Goal: Task Accomplishment & Management: Complete application form

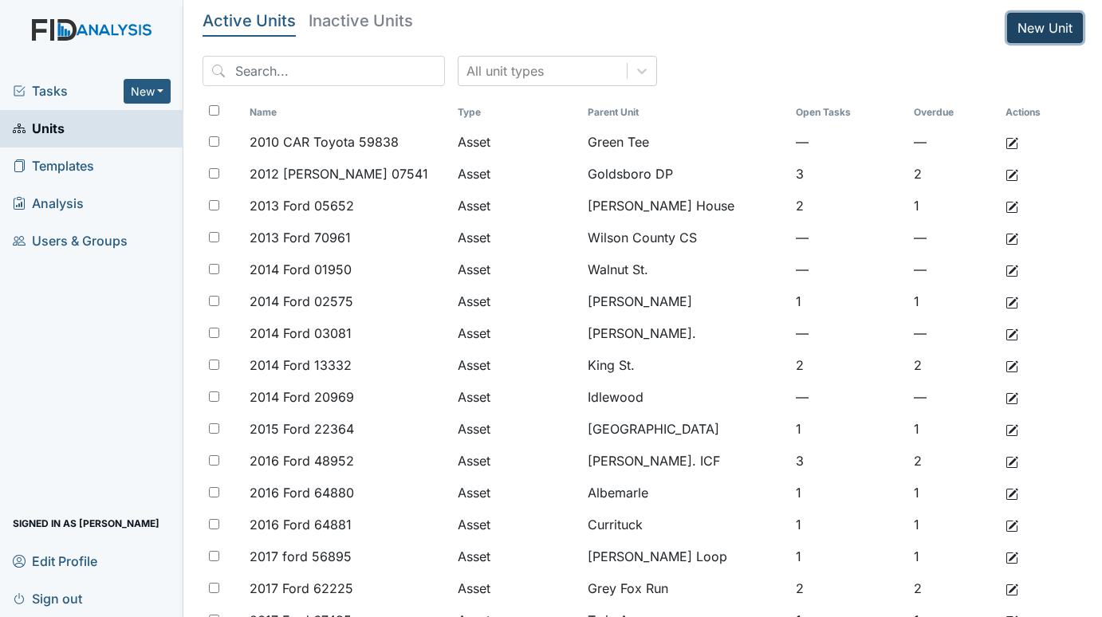
click at [1025, 30] on link "New Unit" at bounding box center [1045, 28] width 76 height 30
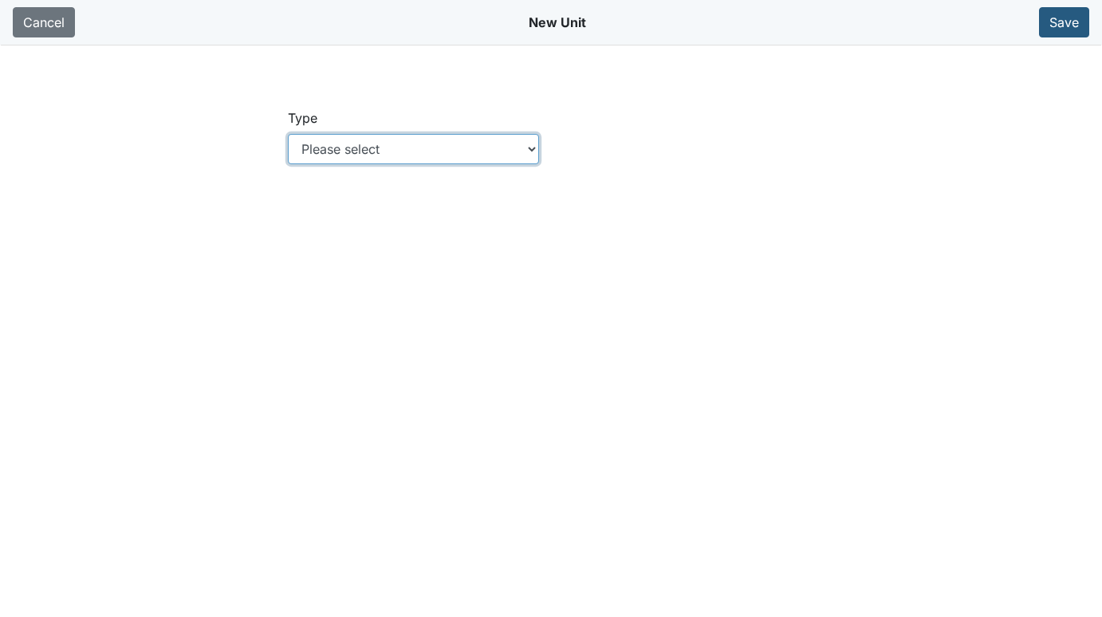
click at [428, 145] on select "Please select Location Location: Employee Location: Consumer Location: Asset Lo…" at bounding box center [414, 149] width 252 height 30
select select "c73a534c-0e54-49e9-a002-c9fa01df8b69"
click at [288, 134] on select "Please select Location Location: Employee Location: Consumer Location: Asset Lo…" at bounding box center [414, 149] width 252 height 30
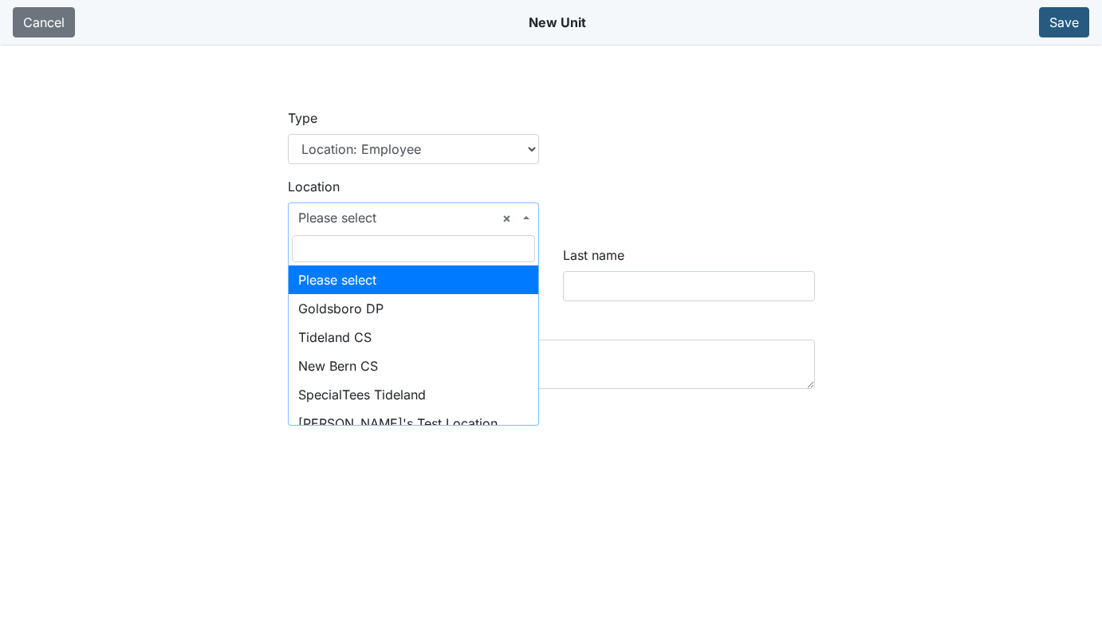
click at [412, 214] on span "× Please select" at bounding box center [409, 217] width 222 height 19
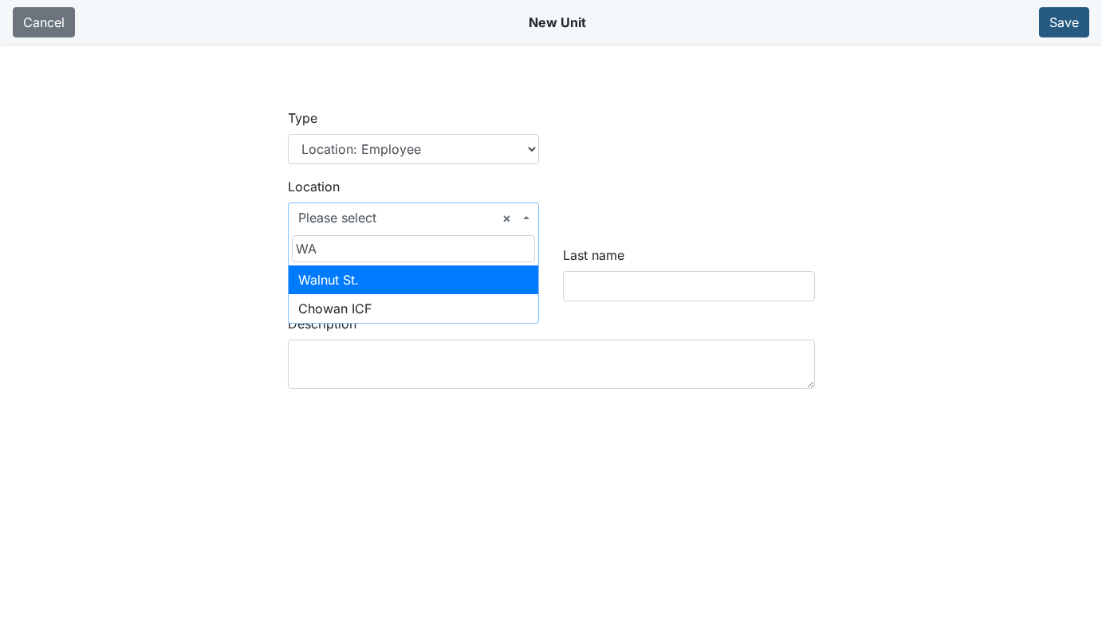
type input "WA"
select select "03e4058e-bd74-4289-baf9-c968e1a7c6c9"
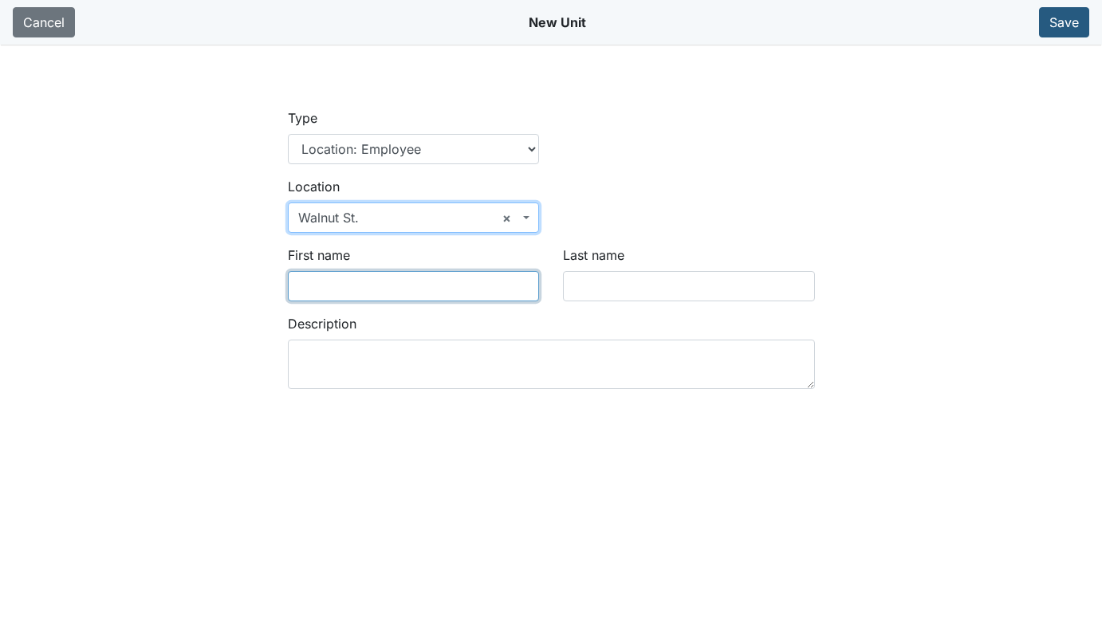
click at [377, 287] on input "First name" at bounding box center [414, 286] width 252 height 30
type input "Racquel"
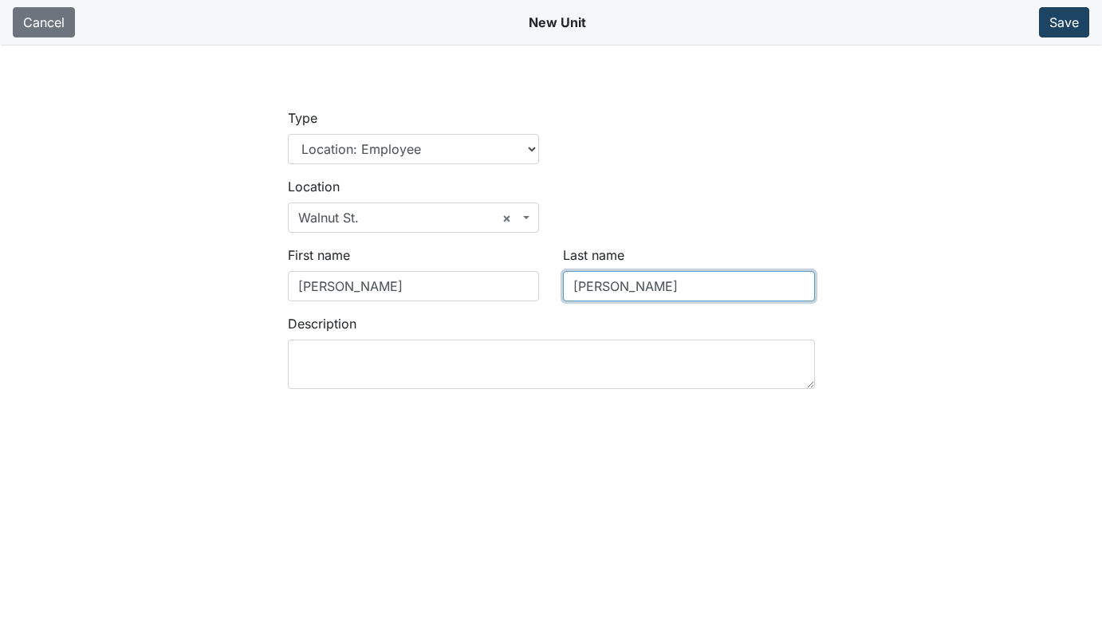
type input "Howard"
click at [1063, 17] on button "Save" at bounding box center [1064, 22] width 50 height 30
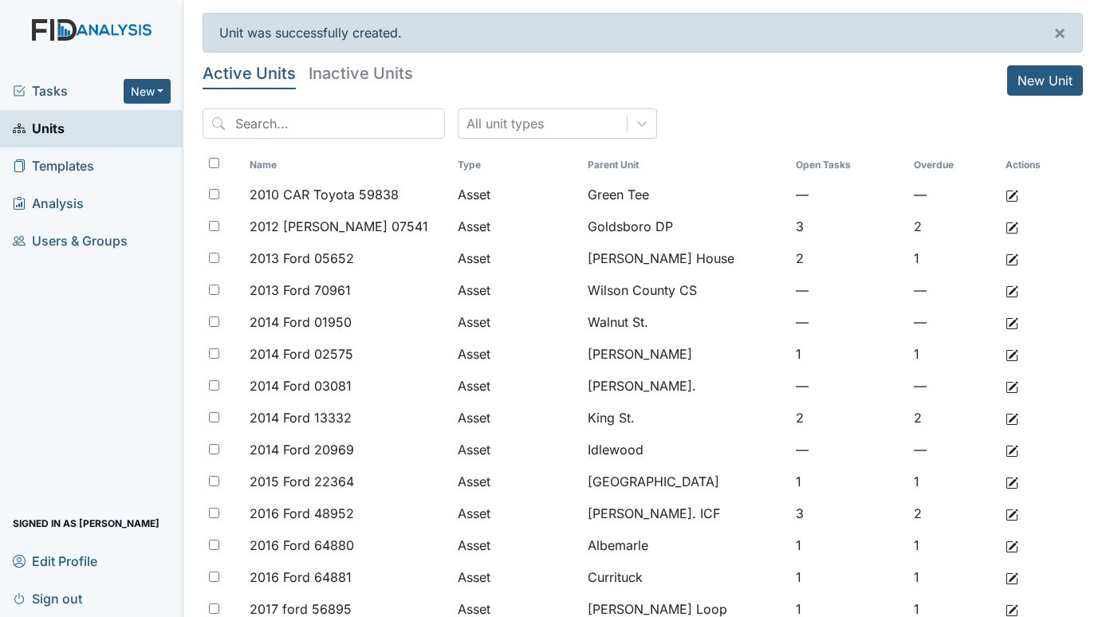
click at [47, 86] on span "Tasks" at bounding box center [68, 90] width 111 height 19
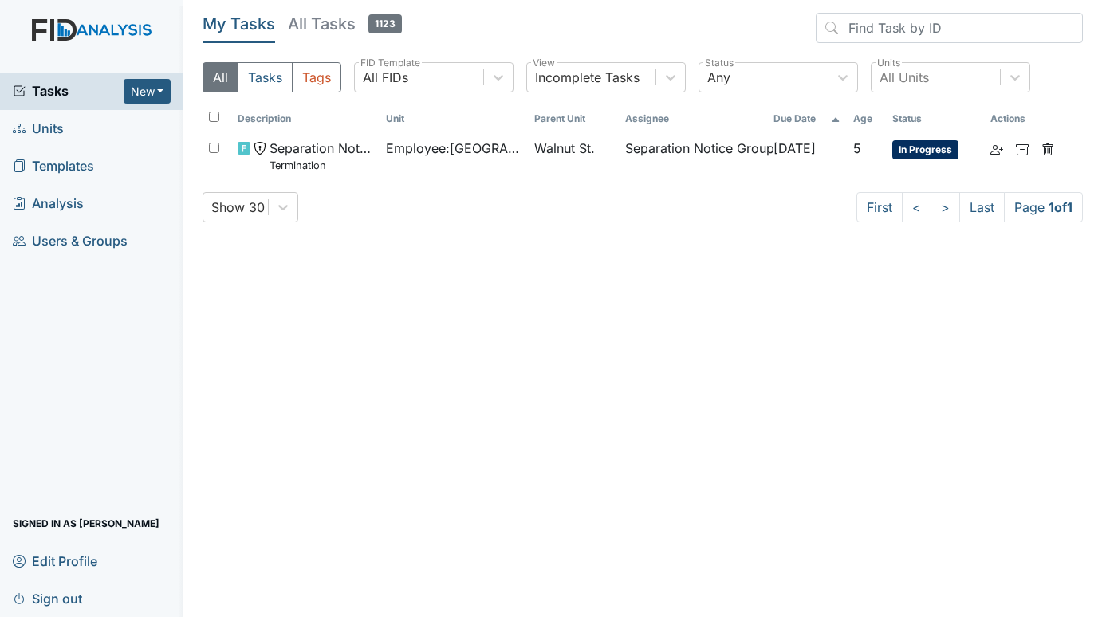
click at [65, 127] on link "Units" at bounding box center [91, 128] width 183 height 37
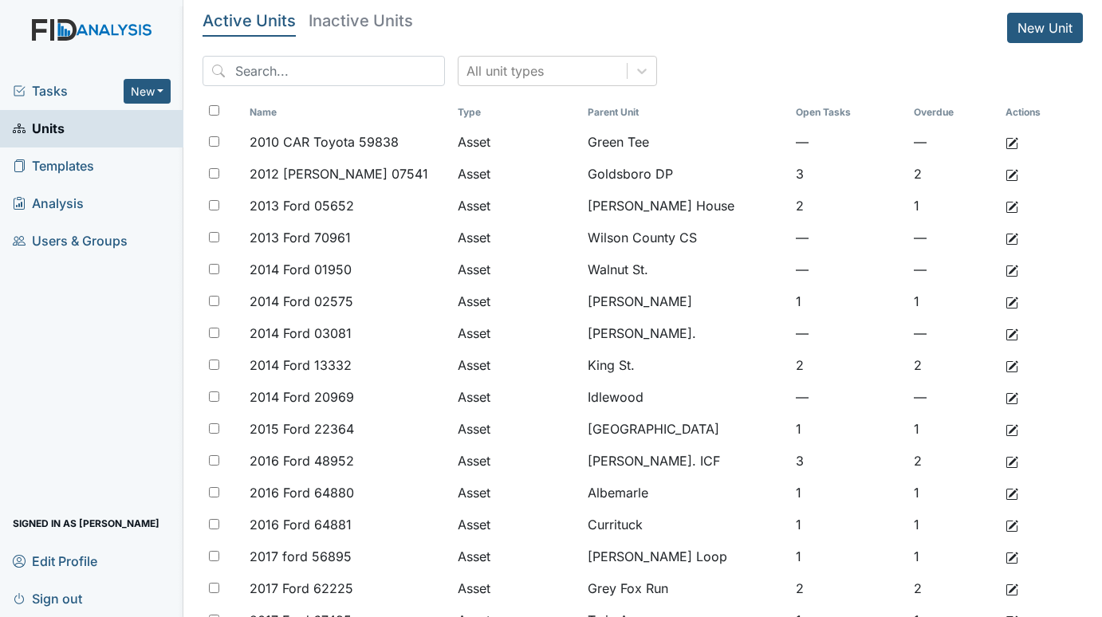
click at [39, 89] on span "Tasks" at bounding box center [68, 90] width 111 height 19
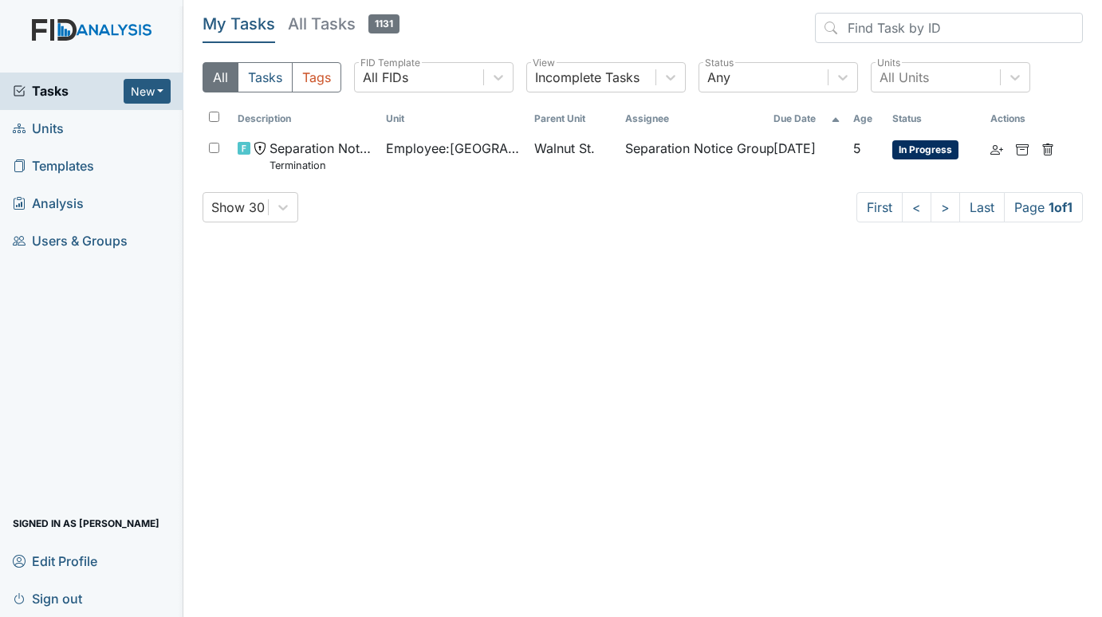
click at [24, 125] on icon at bounding box center [19, 128] width 13 height 13
